Goal: Task Accomplishment & Management: Manage account settings

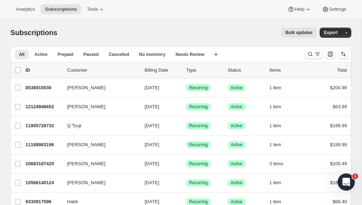
click at [38, 69] on p "ID" at bounding box center [43, 70] width 36 height 7
click at [81, 68] on p "Customer" at bounding box center [103, 70] width 72 height 7
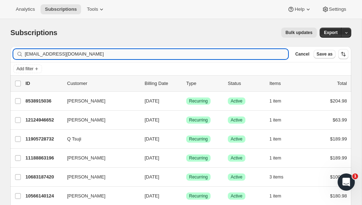
type input "[EMAIL_ADDRESS][DOMAIN_NAME]"
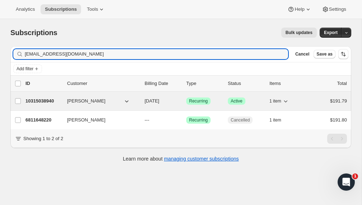
click at [158, 102] on span "09/04/2025" at bounding box center [151, 100] width 15 height 5
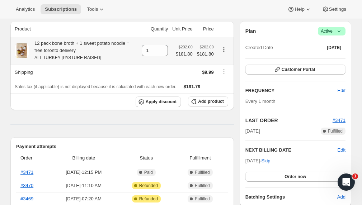
scroll to position [64, 0]
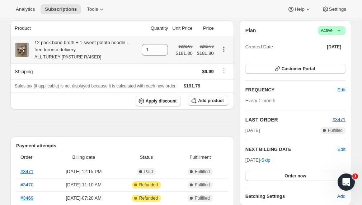
click at [222, 50] on icon "Product actions" at bounding box center [223, 49] width 7 height 7
click at [224, 61] on span "Swap variant" at bounding box center [222, 62] width 27 height 5
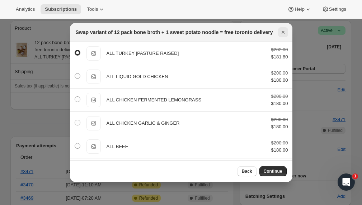
click at [284, 32] on icon "Close" at bounding box center [282, 32] width 7 height 7
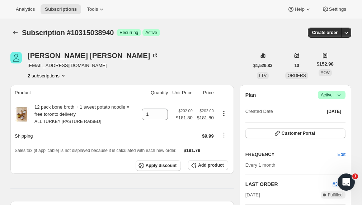
scroll to position [64, 0]
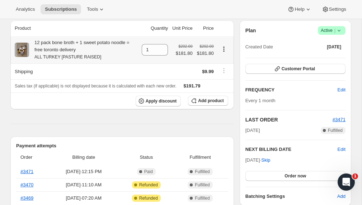
click at [229, 49] on button "Product actions" at bounding box center [223, 49] width 11 height 8
click at [225, 49] on icon "Product actions" at bounding box center [223, 49] width 7 height 7
click at [225, 53] on button "Product actions" at bounding box center [223, 49] width 11 height 8
click at [221, 64] on span "Swap variant" at bounding box center [222, 62] width 27 height 5
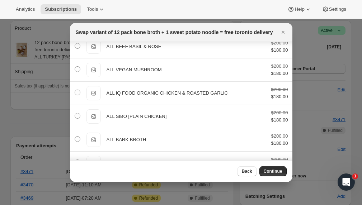
scroll to position [133, 0]
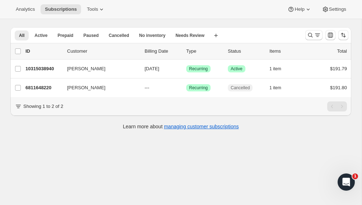
scroll to position [19, 0]
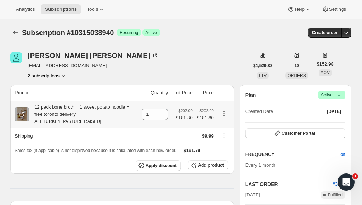
click at [223, 115] on icon "Product actions" at bounding box center [223, 113] width 7 height 7
click at [227, 128] on span "Swap variant" at bounding box center [222, 127] width 27 height 5
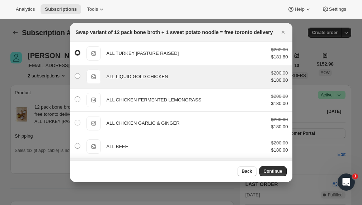
click at [130, 79] on span "ALL LIQUID GOLD CHICKEN" at bounding box center [137, 76] width 62 height 5
radio input "false"
radio input "true"
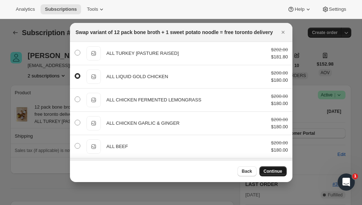
click at [270, 170] on span "Continue" at bounding box center [272, 171] width 19 height 6
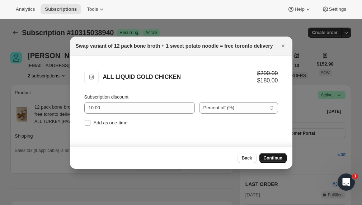
click at [267, 158] on button "Continue" at bounding box center [272, 158] width 27 height 10
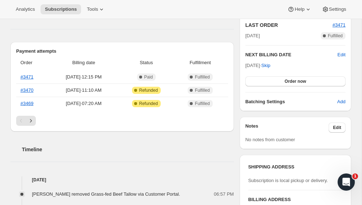
scroll to position [159, 0]
click at [337, 127] on span "Edit" at bounding box center [336, 127] width 8 height 6
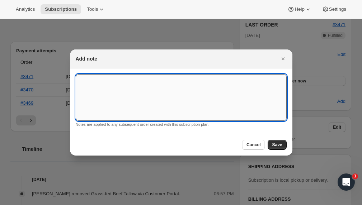
click at [235, 101] on textarea ":rhh:" at bounding box center [181, 97] width 211 height 47
type textarea "Half liquid gold chicken and half grass-fed beef"
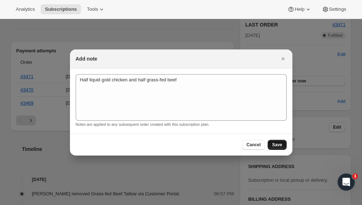
click at [277, 145] on span "Save" at bounding box center [277, 145] width 10 height 6
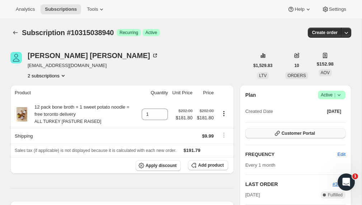
click at [262, 131] on button "Customer Portal" at bounding box center [295, 133] width 100 height 10
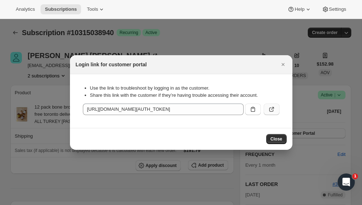
click at [276, 107] on button ":r1i:" at bounding box center [271, 109] width 16 height 11
click at [288, 61] on div "Login link for customer portal" at bounding box center [181, 64] width 222 height 19
click at [285, 62] on icon "Close" at bounding box center [282, 64] width 7 height 7
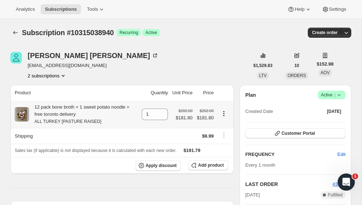
click at [223, 118] on div at bounding box center [223, 115] width 11 height 10
click at [223, 115] on icon "Product actions" at bounding box center [223, 113] width 7 height 7
click at [225, 123] on button "Swap variant" at bounding box center [222, 126] width 31 height 11
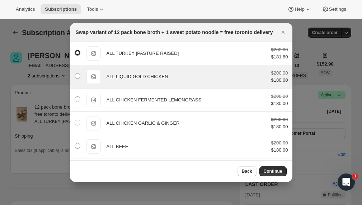
click at [170, 80] on div "ALL LIQUID GOLD CHICKEN" at bounding box center [185, 76] width 159 height 7
radio input "false"
radio input "true"
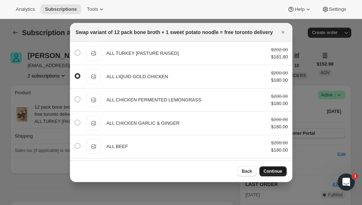
click at [276, 172] on span "Continue" at bounding box center [272, 171] width 19 height 6
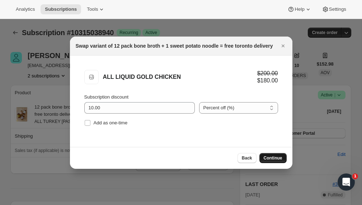
click at [273, 161] on span "Continue" at bounding box center [272, 158] width 19 height 6
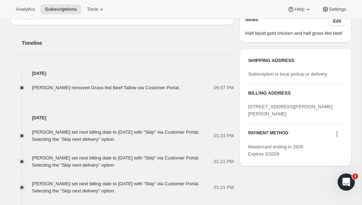
scroll to position [199, 0]
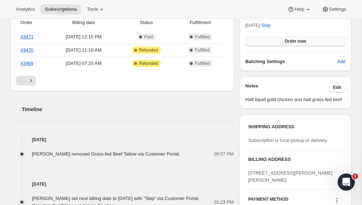
click at [289, 40] on span "Order now" at bounding box center [294, 41] width 21 height 6
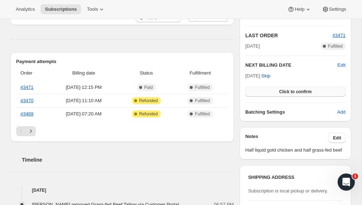
scroll to position [140, 0]
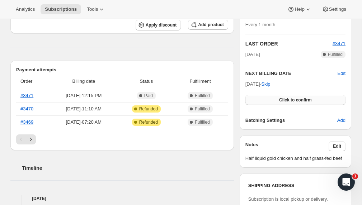
click at [265, 101] on button "Click to confirm" at bounding box center [295, 100] width 100 height 10
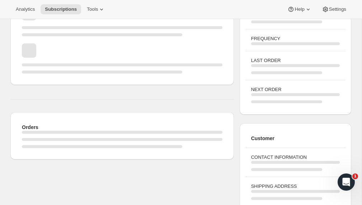
scroll to position [4, 0]
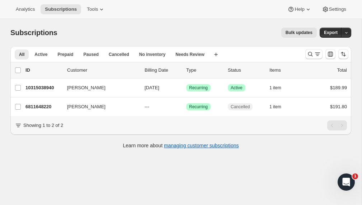
click at [84, 67] on p "Customer" at bounding box center [103, 70] width 72 height 7
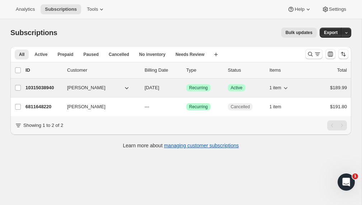
click at [159, 87] on span "09/13/2025" at bounding box center [151, 87] width 15 height 5
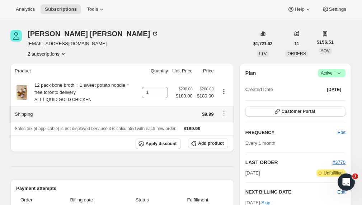
scroll to position [39, 0]
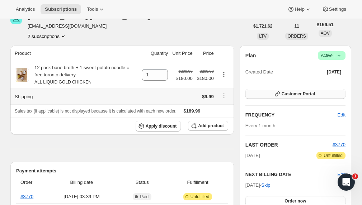
click at [266, 96] on button "Customer Portal" at bounding box center [295, 94] width 100 height 10
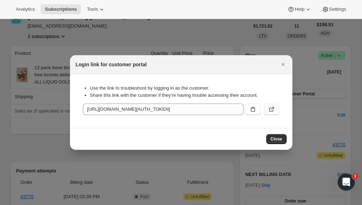
click at [272, 106] on icon ":r31:" at bounding box center [271, 109] width 7 height 7
click at [279, 62] on icon "Close" at bounding box center [282, 64] width 7 height 7
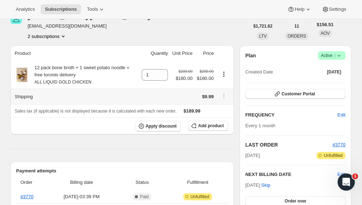
scroll to position [0, 0]
